Goal: Task Accomplishment & Management: Manage account settings

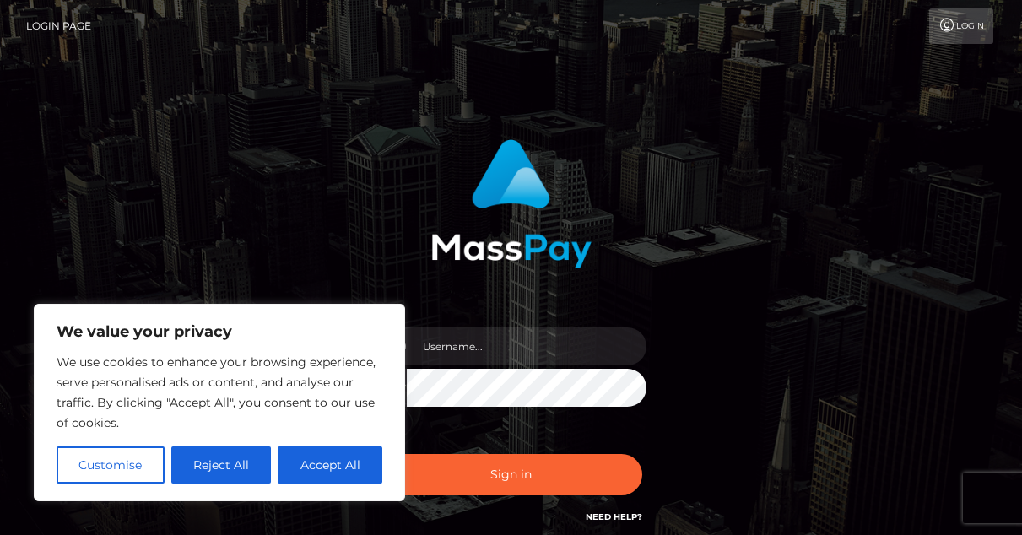
click at [321, 166] on div at bounding box center [510, 198] width 443 height 142
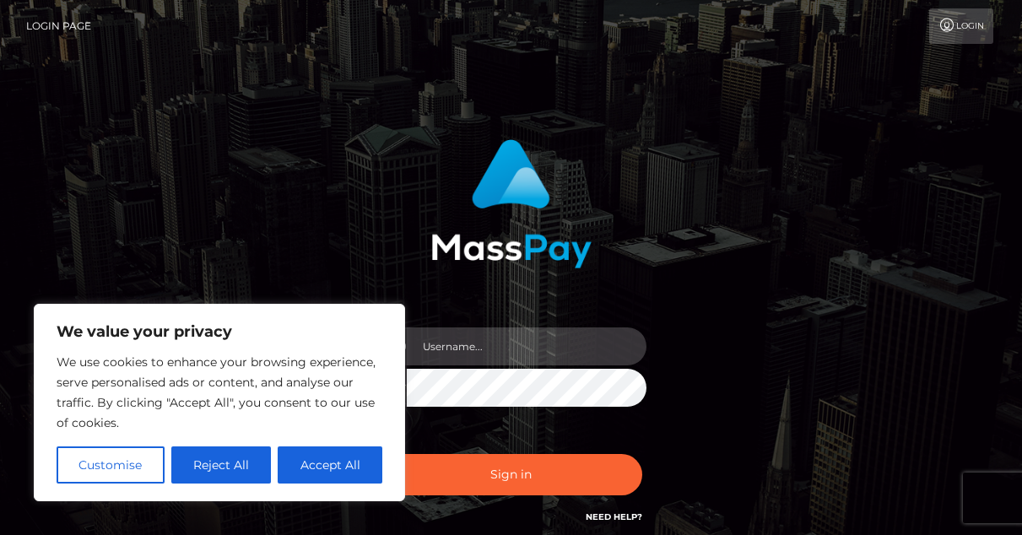
click at [505, 348] on input "text" at bounding box center [527, 346] width 240 height 38
type input "[PERSON_NAME][EMAIL_ADDRESS][DOMAIN_NAME]"
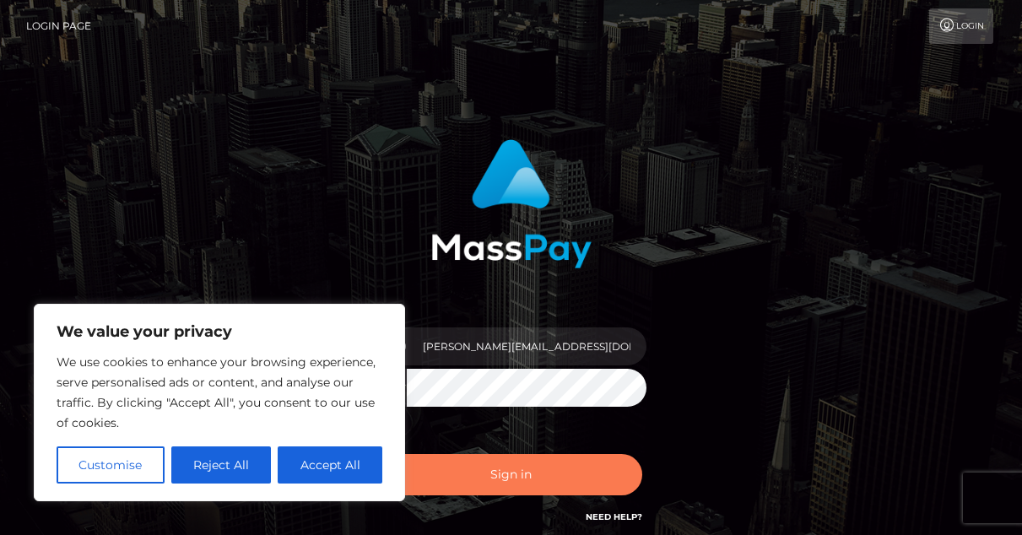
click at [521, 476] on button "Sign in" at bounding box center [511, 474] width 262 height 41
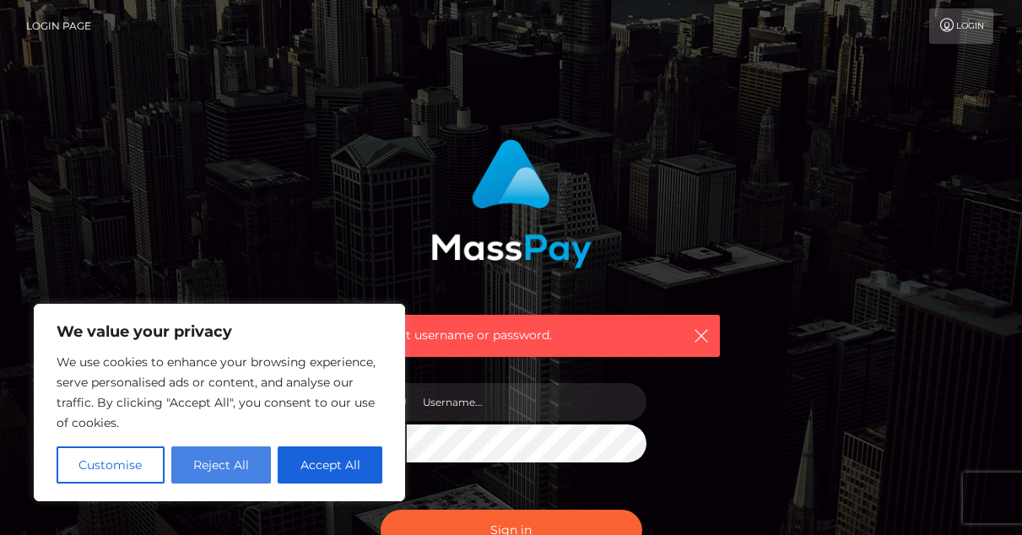
click at [238, 466] on button "Reject All" at bounding box center [221, 464] width 100 height 37
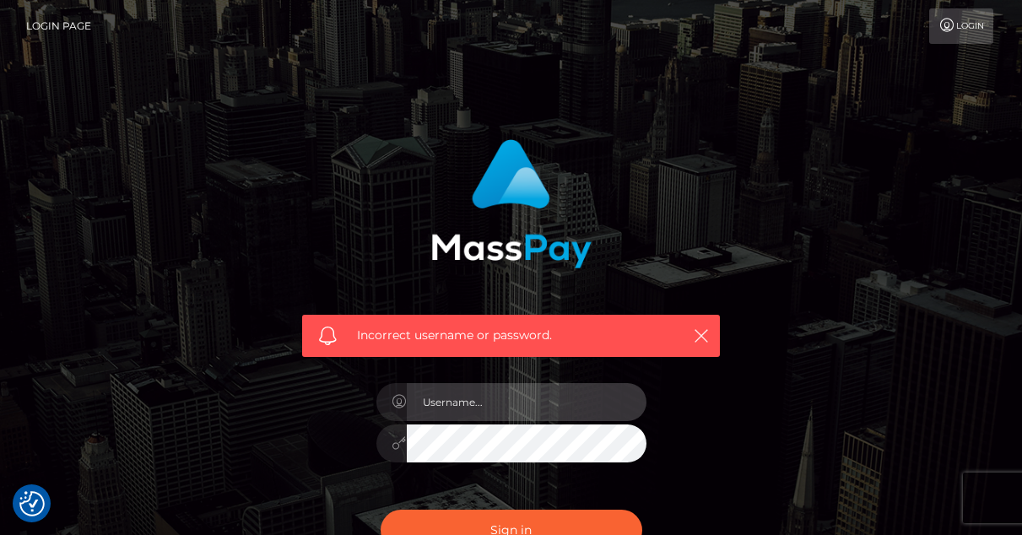
click at [559, 390] on input "text" at bounding box center [527, 402] width 240 height 38
type input "[PERSON_NAME][EMAIL_ADDRESS][DOMAIN_NAME]"
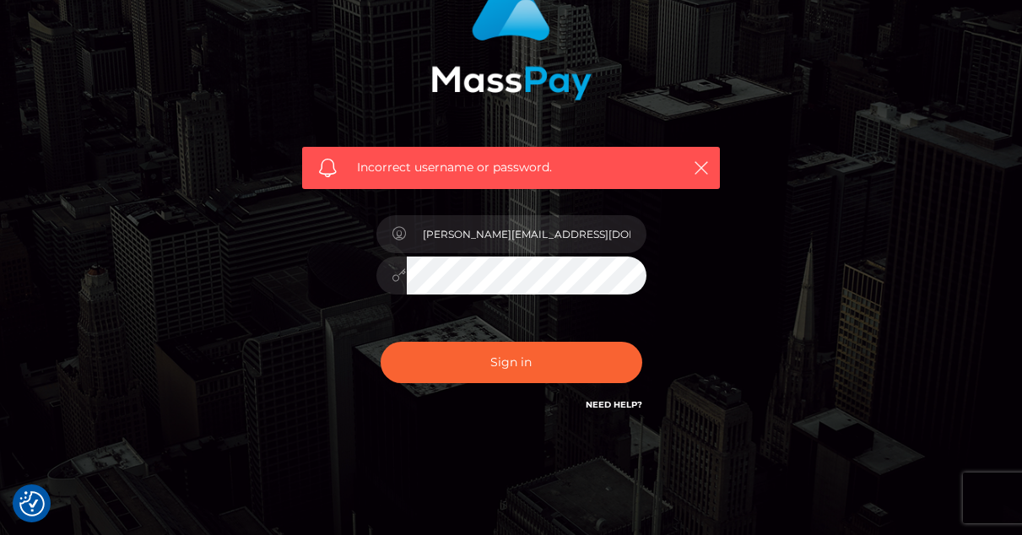
scroll to position [169, 0]
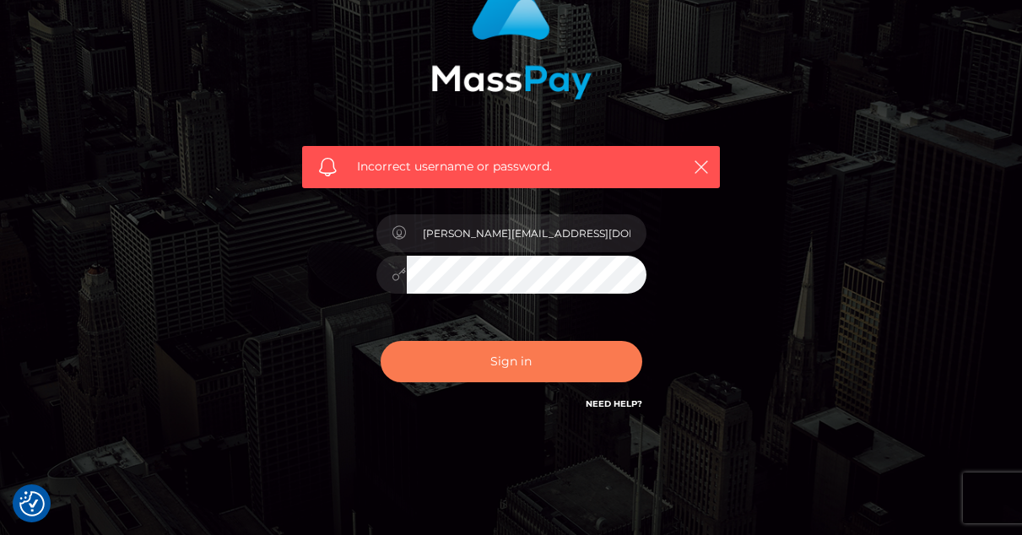
click at [530, 360] on button "Sign in" at bounding box center [511, 361] width 262 height 41
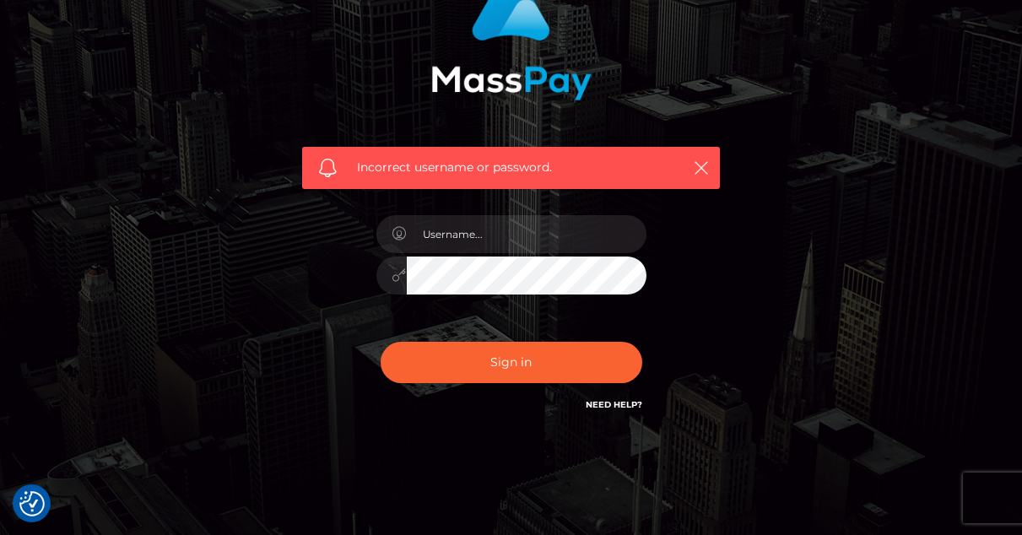
scroll to position [169, 0]
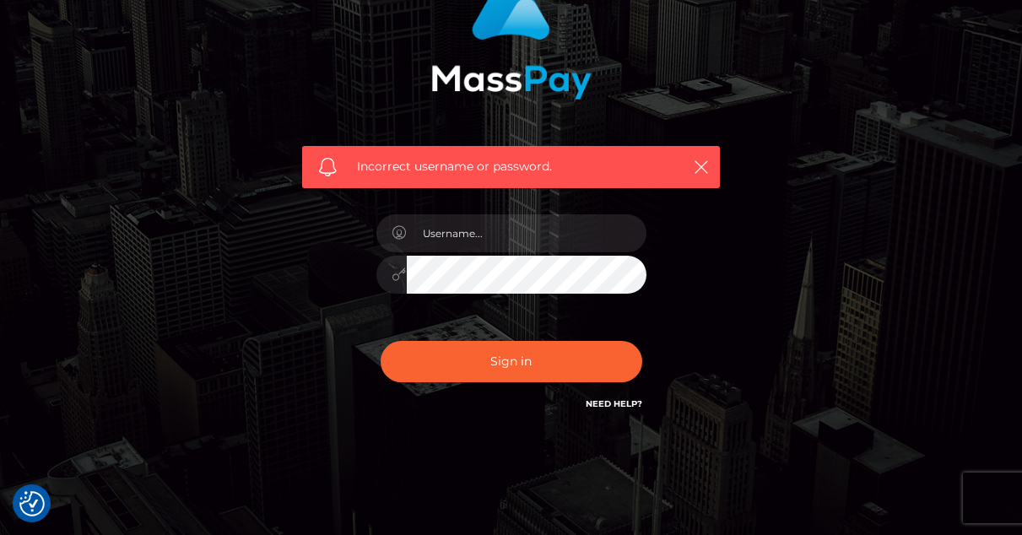
click at [624, 401] on link "Need Help?" at bounding box center [614, 403] width 57 height 11
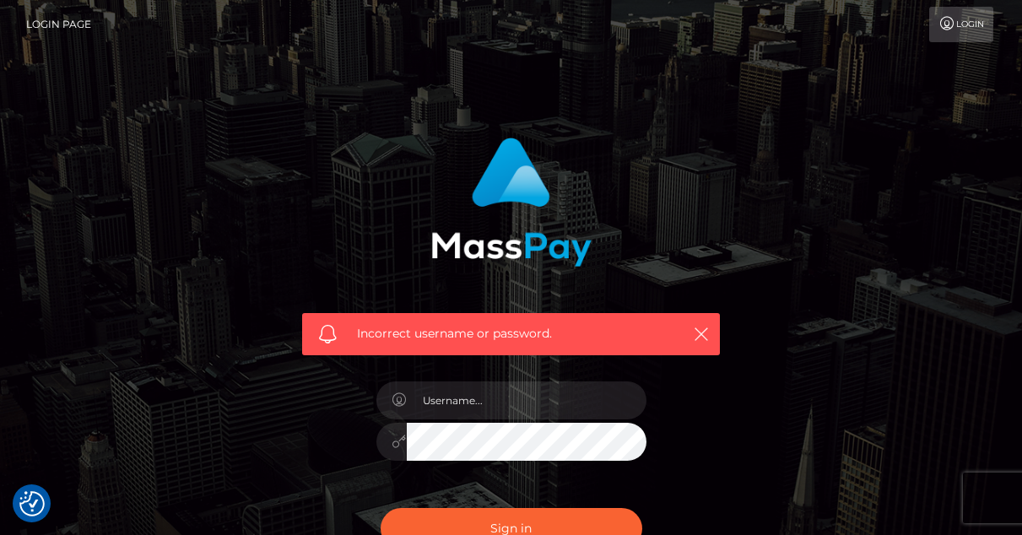
scroll to position [0, 0]
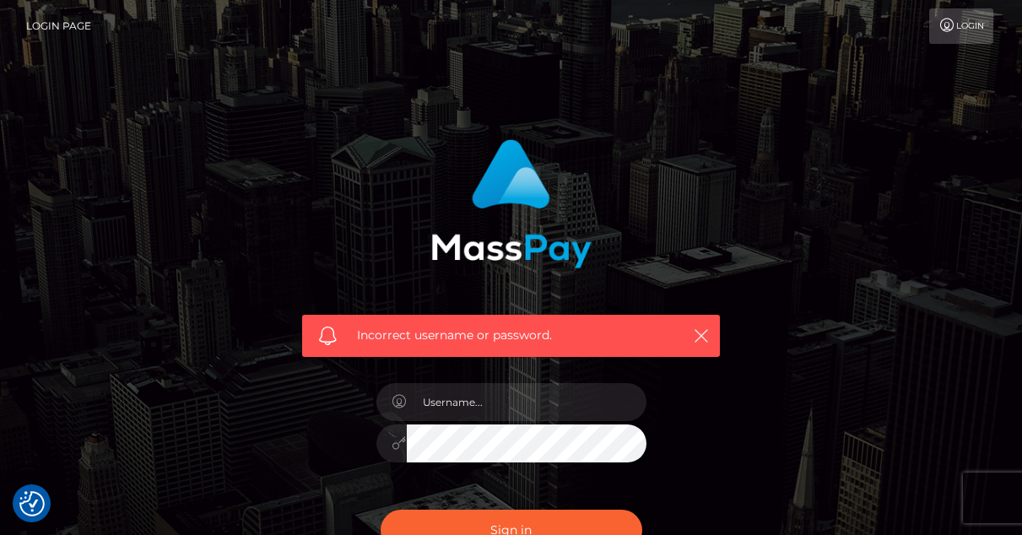
click at [824, 320] on div "Incorrect username or password." at bounding box center [511, 369] width 962 height 485
click at [961, 35] on link "Login" at bounding box center [961, 25] width 64 height 35
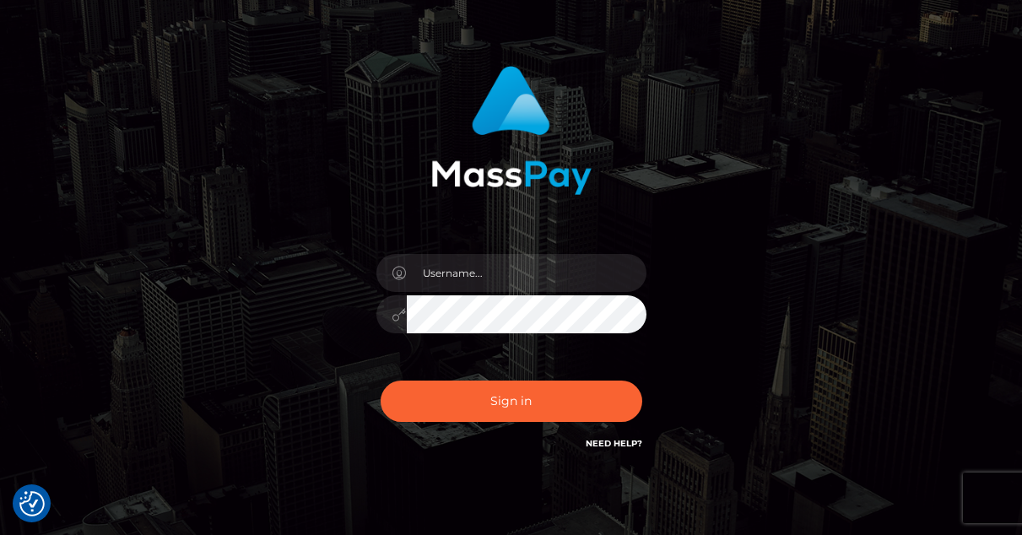
scroll to position [148, 0]
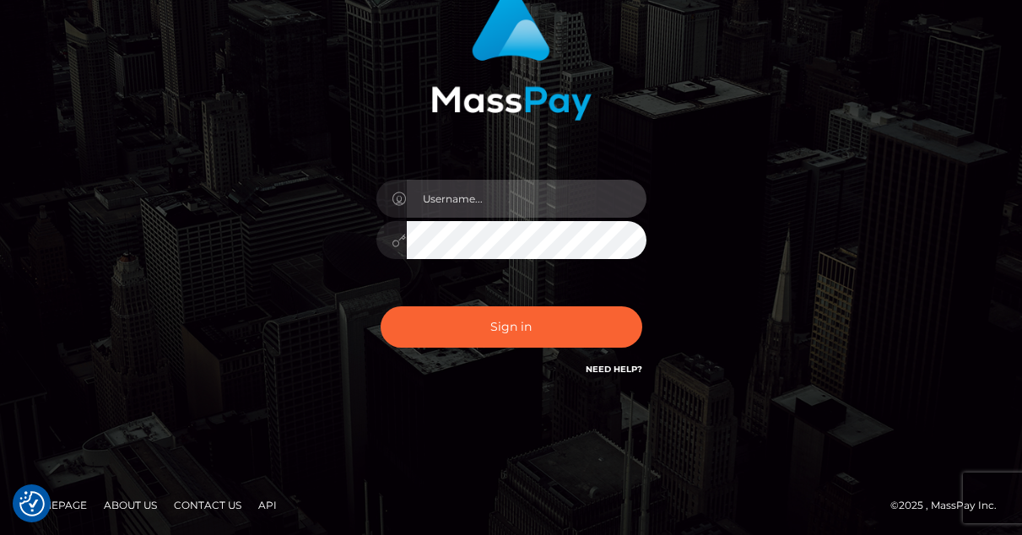
click at [511, 208] on input "text" at bounding box center [527, 199] width 240 height 38
type input "[PERSON_NAME][EMAIL_ADDRESS][DOMAIN_NAME]"
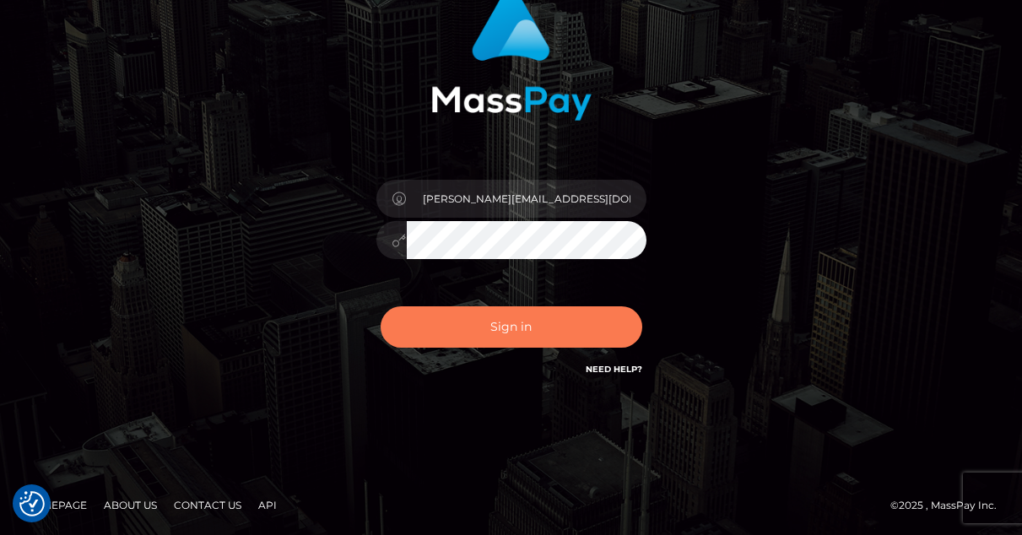
click at [499, 335] on button "Sign in" at bounding box center [511, 326] width 262 height 41
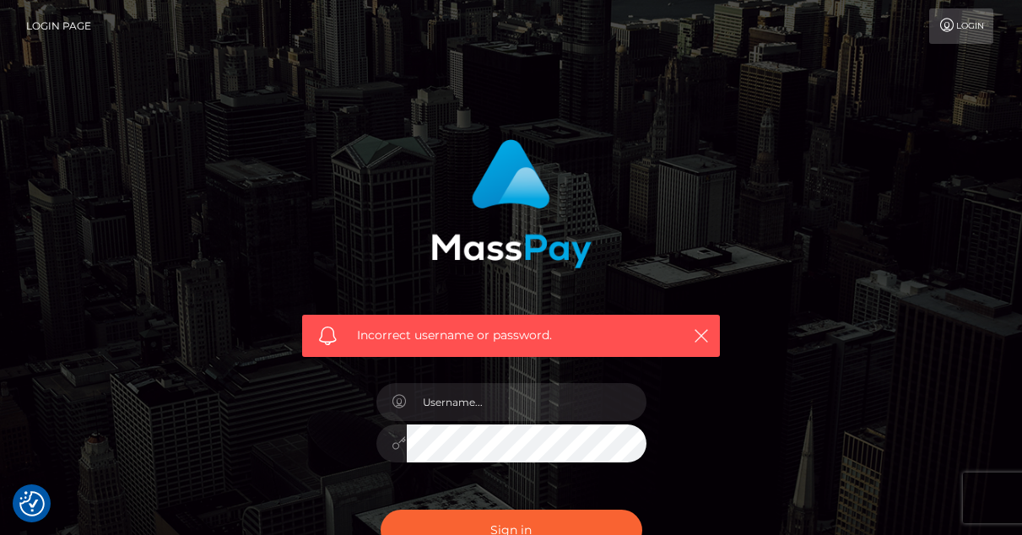
click at [55, 19] on link "Login Page" at bounding box center [58, 25] width 65 height 35
